Goal: Task Accomplishment & Management: Manage account settings

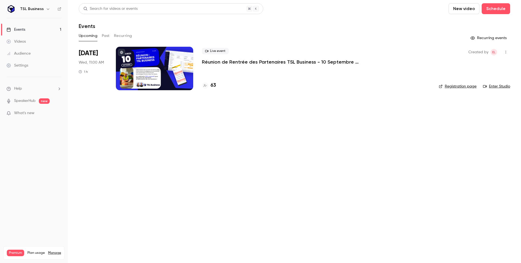
click at [227, 94] on li "Sep 10 Wed, 11:00 AM 1 h Live event Réunion de Rentrée des Partenaires TSL Busi…" at bounding box center [294, 72] width 431 height 50
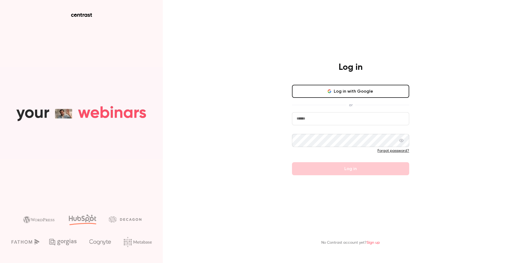
click at [342, 96] on button "Log in with Google" at bounding box center [350, 91] width 117 height 13
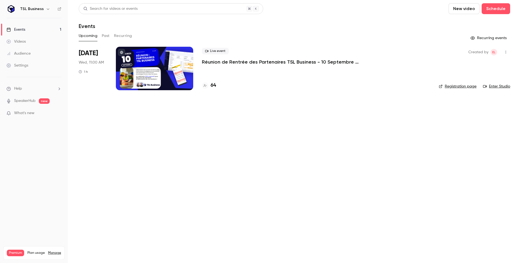
click at [214, 82] on h4 "64" at bounding box center [213, 85] width 5 height 7
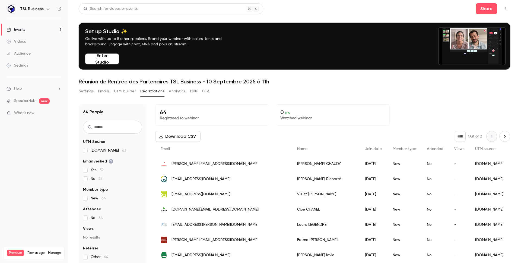
click at [135, 88] on button "UTM builder" at bounding box center [125, 91] width 22 height 9
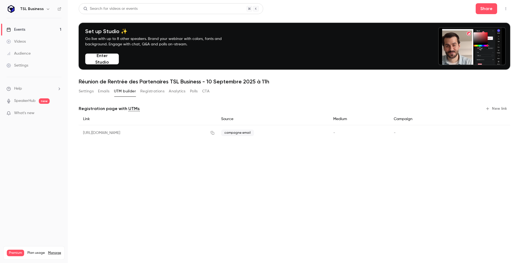
click at [163, 91] on button "Registrations" at bounding box center [152, 91] width 24 height 9
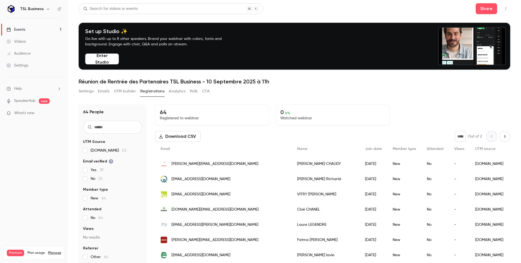
click at [57, 28] on link "Events 1" at bounding box center [34, 30] width 68 height 12
